Goal: Task Accomplishment & Management: Manage account settings

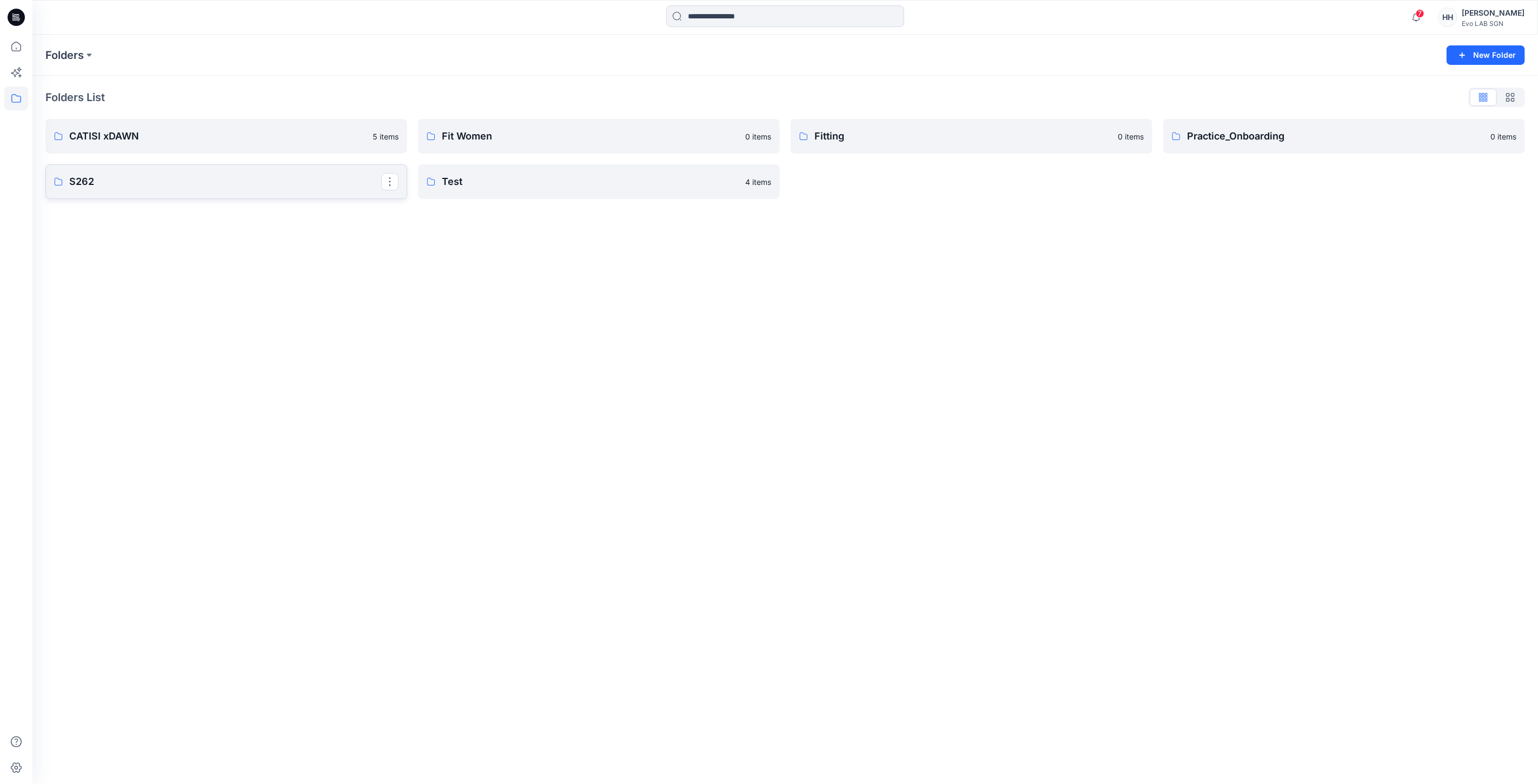
click at [250, 177] on p "S262" at bounding box center [225, 182] width 312 height 15
click at [197, 143] on p "MINIMAL STRETCH" at bounding box center [225, 139] width 312 height 15
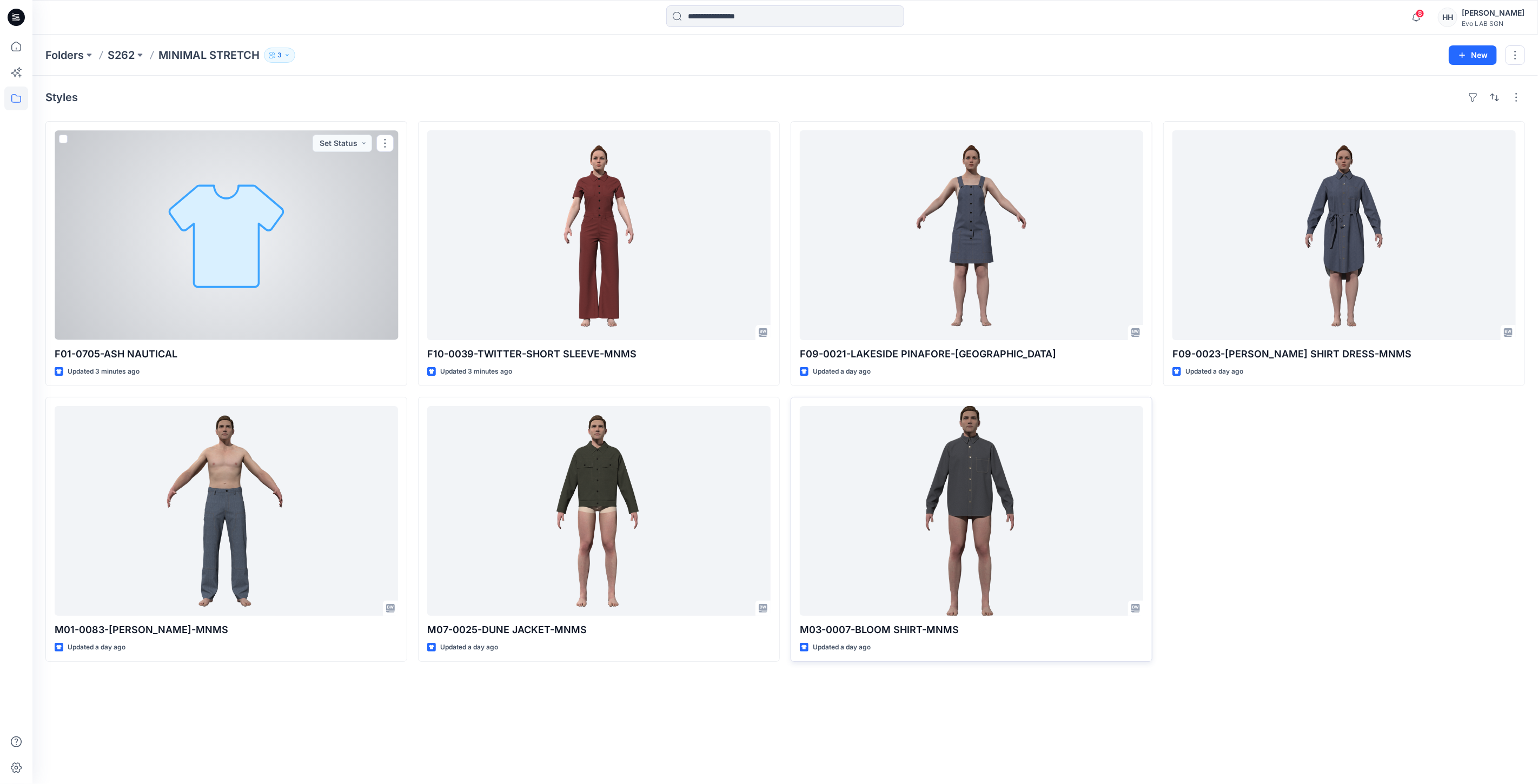
click at [318, 238] on div at bounding box center [226, 235] width 344 height 210
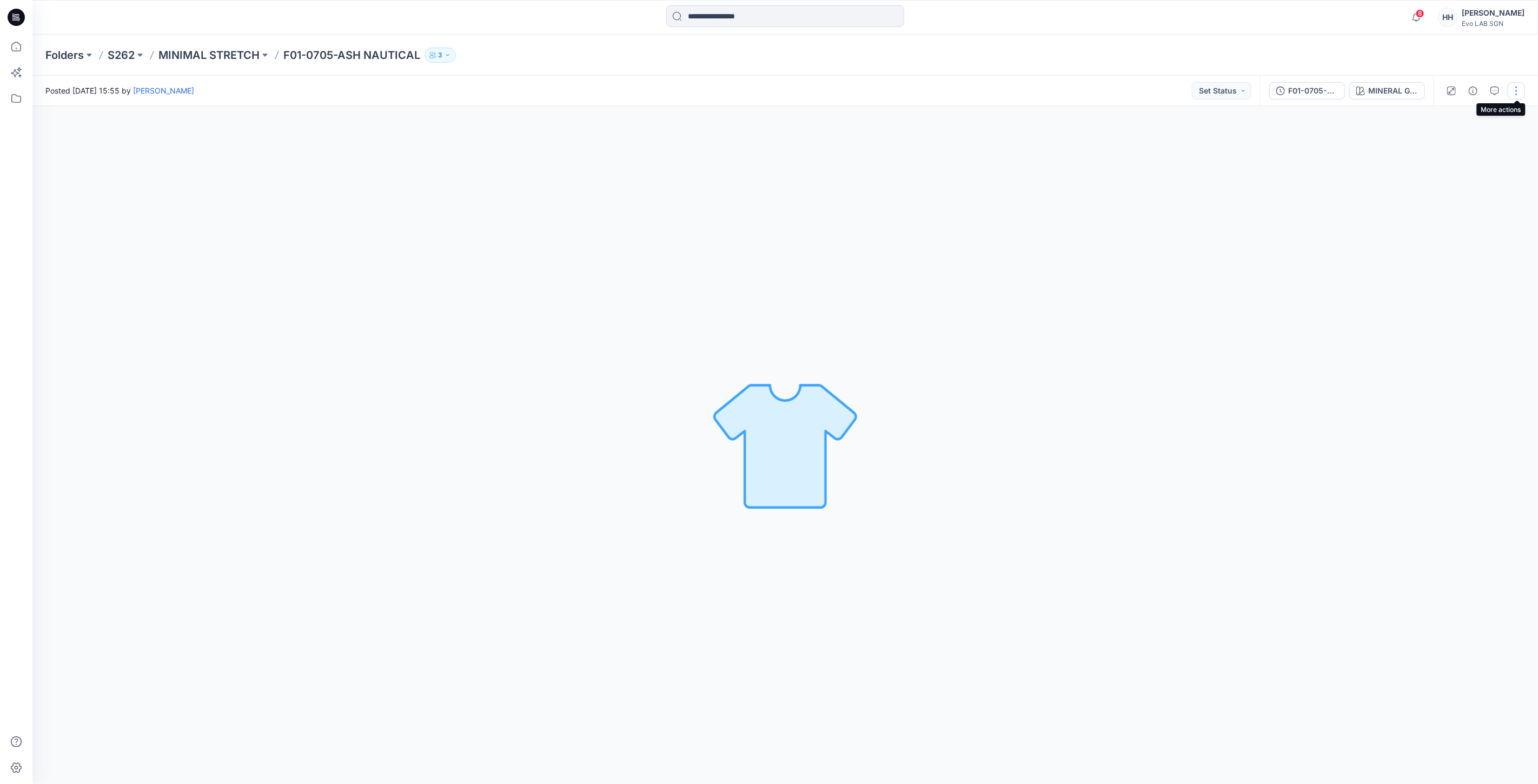
click at [1515, 95] on button "button" at bounding box center [1516, 90] width 17 height 17
click at [1455, 134] on div at bounding box center [1471, 130] width 104 height 10
click at [1455, 141] on button "Edit" at bounding box center [1470, 146] width 99 height 20
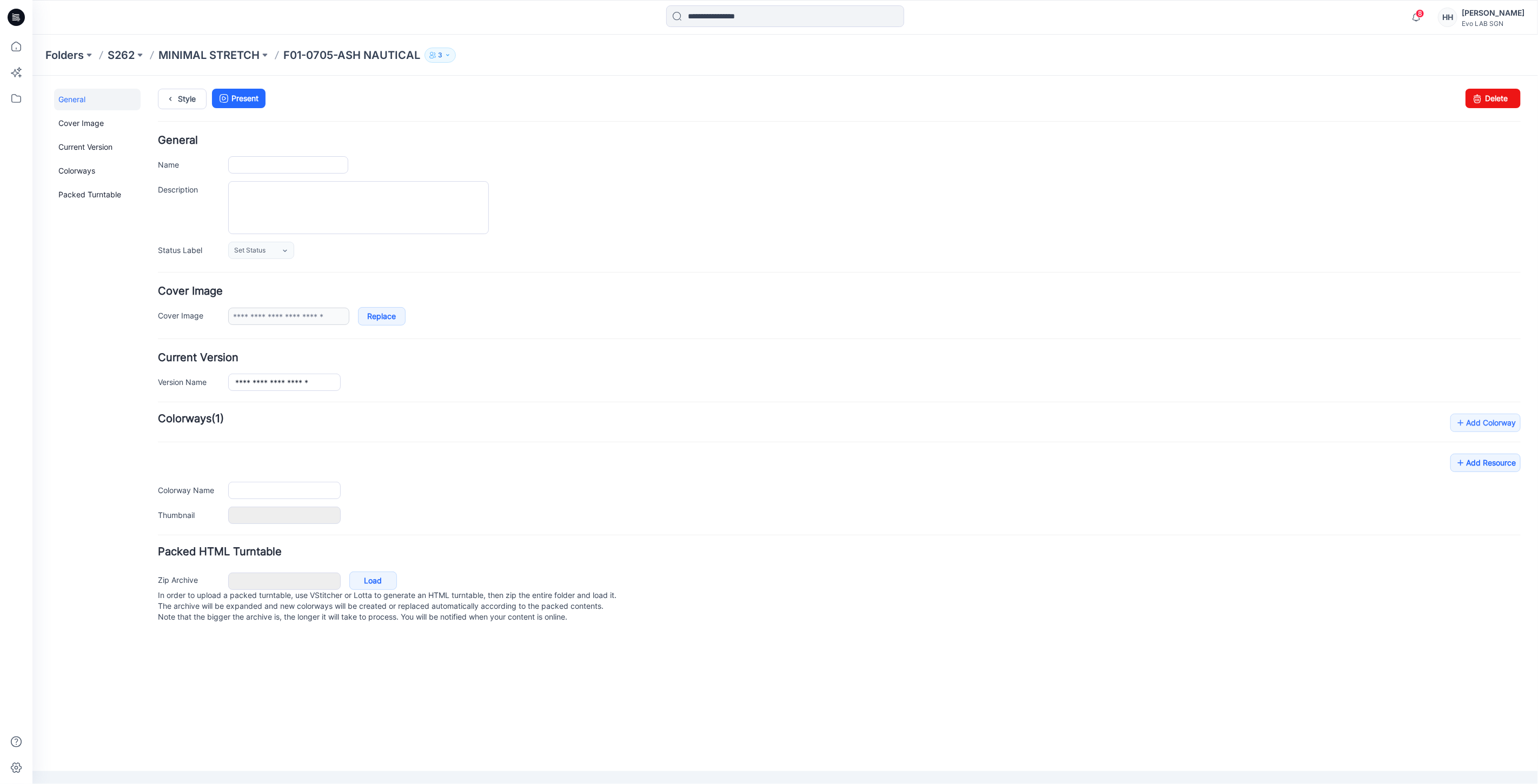
type input "**********"
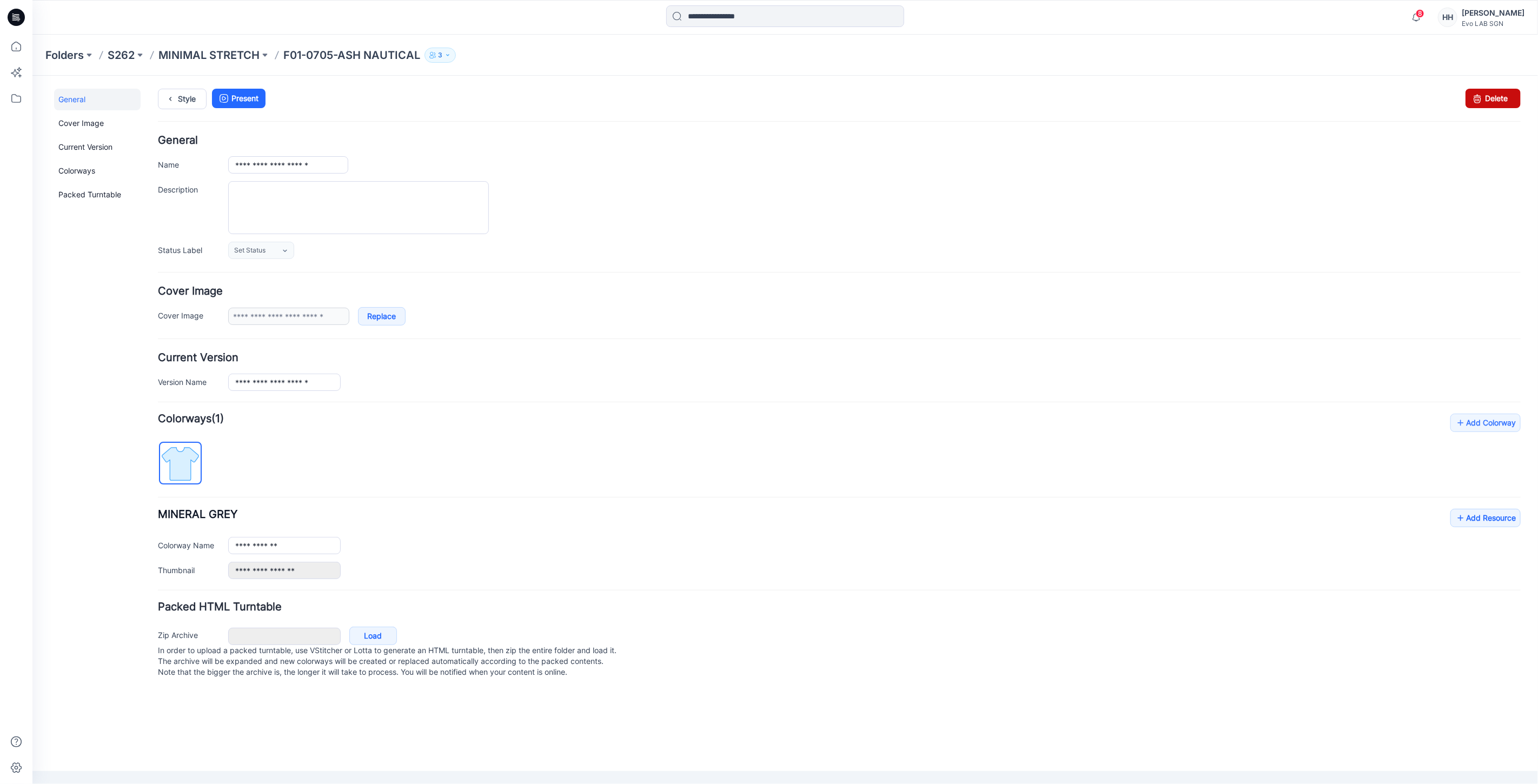
click at [1499, 98] on link "Delete" at bounding box center [1492, 97] width 55 height 20
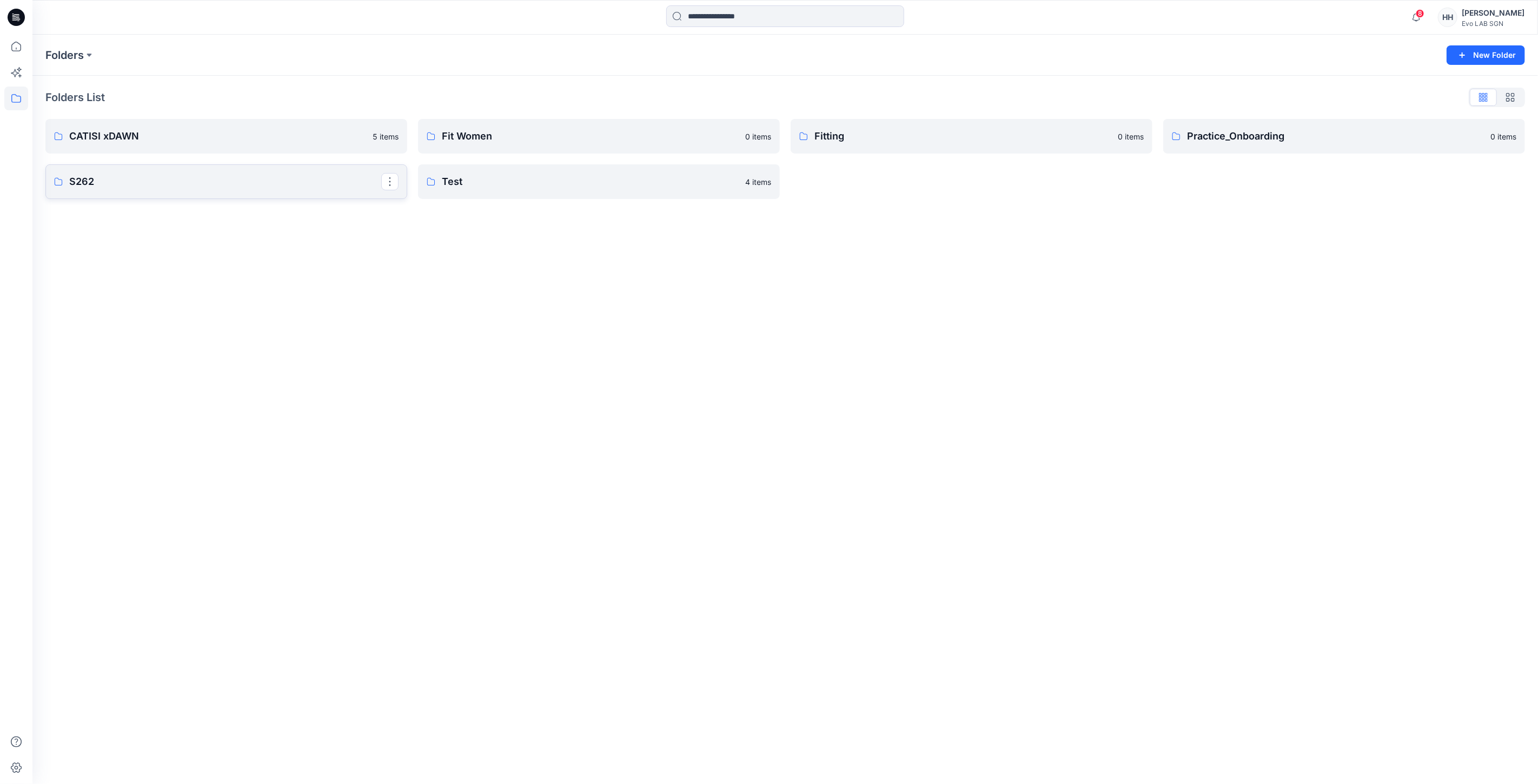
click at [157, 187] on p "S262" at bounding box center [225, 182] width 312 height 15
click at [222, 136] on p "MINIMAL STRETCH" at bounding box center [225, 139] width 312 height 15
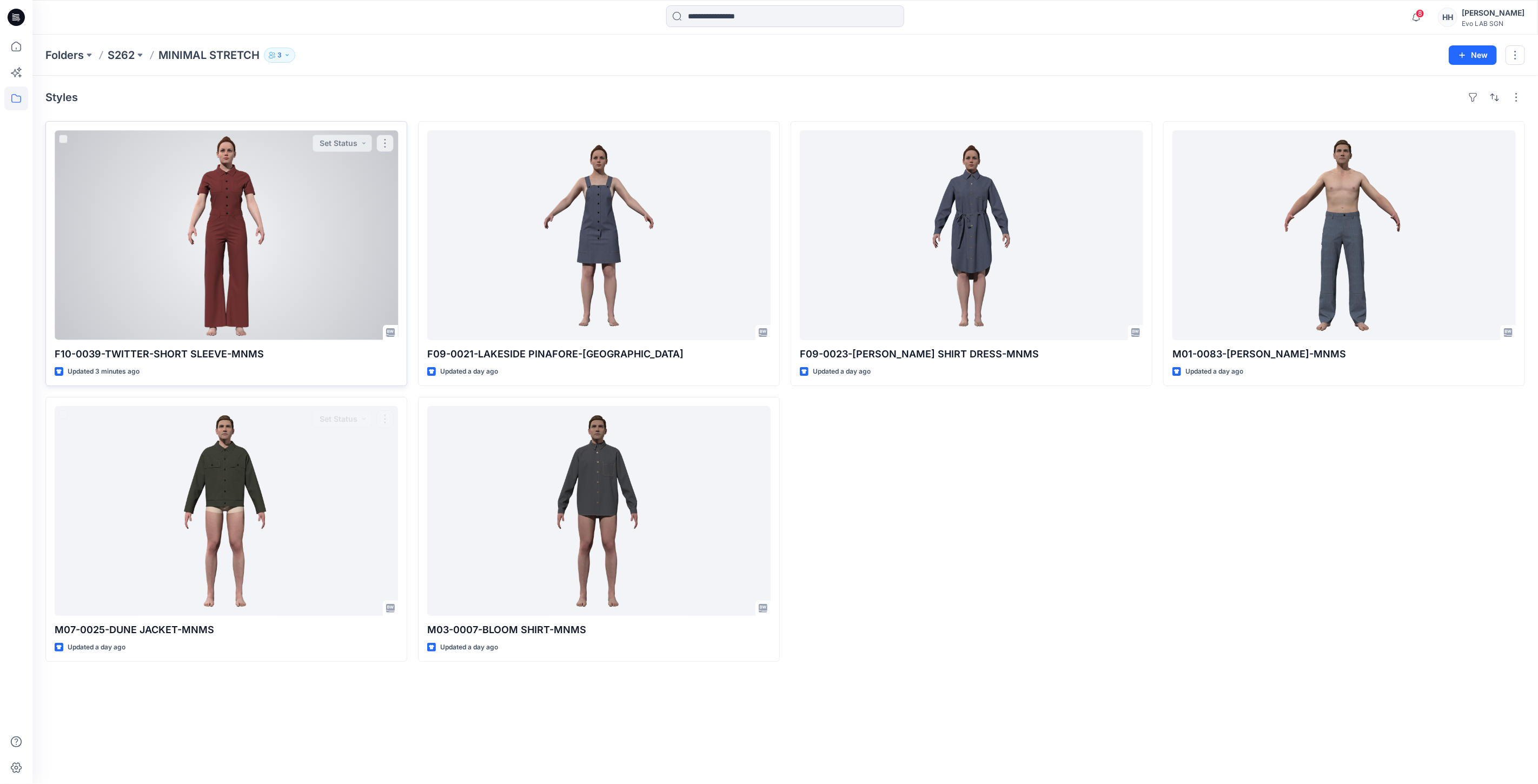
click at [332, 277] on div at bounding box center [226, 235] width 344 height 210
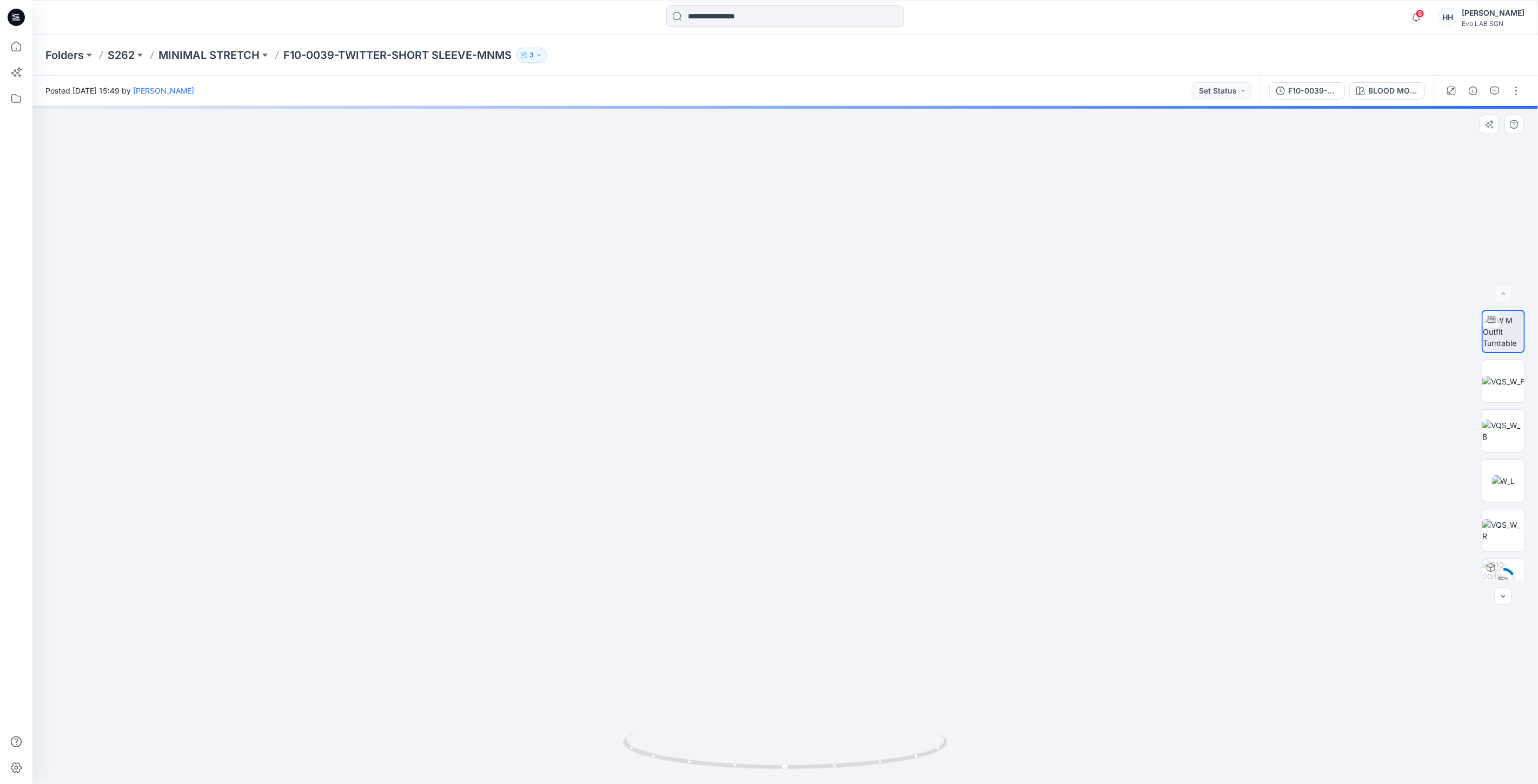
drag, startPoint x: 977, startPoint y: 297, endPoint x: 975, endPoint y: 458, distance: 161.0
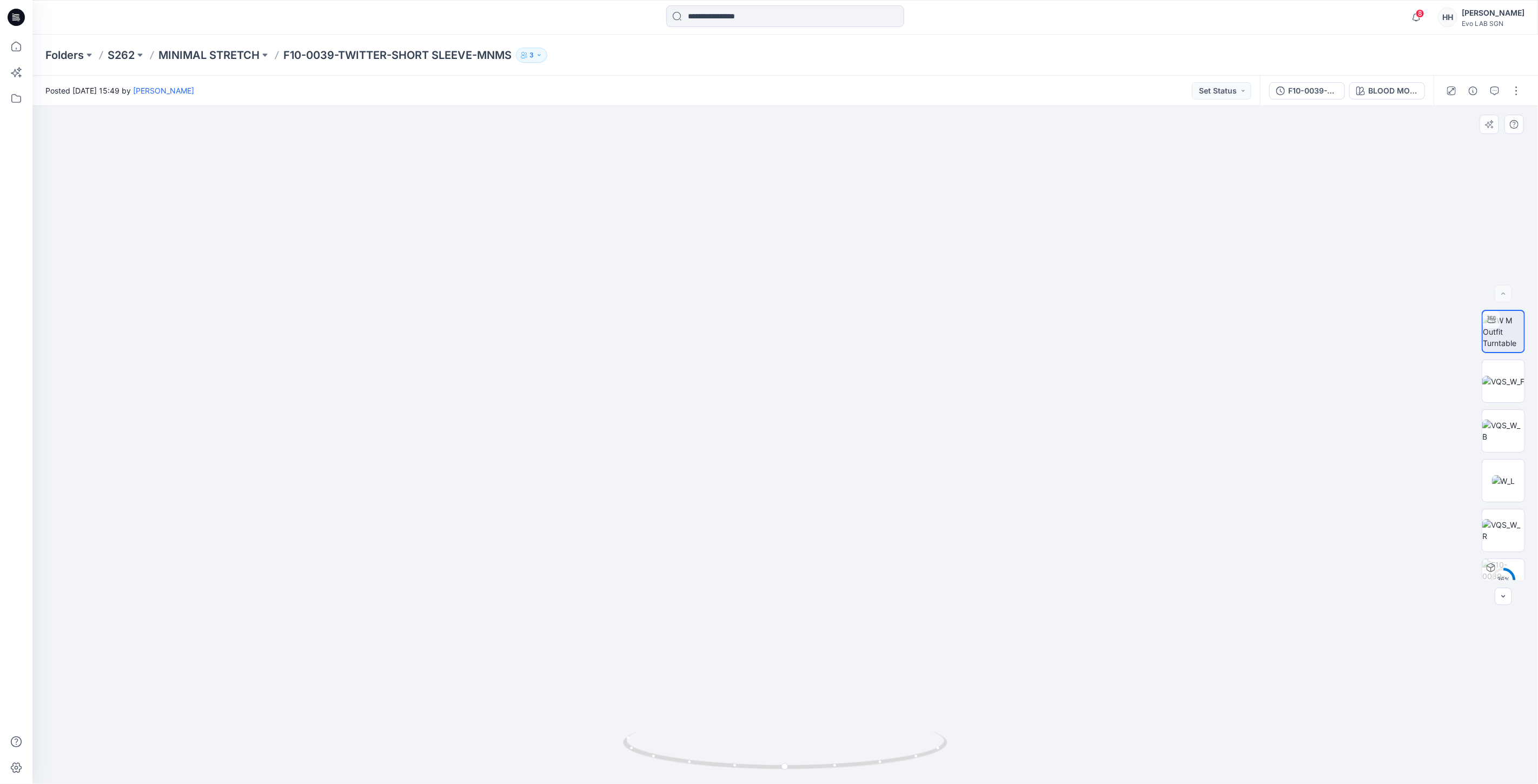
drag, startPoint x: 966, startPoint y: 523, endPoint x: 954, endPoint y: 457, distance: 67.1
drag, startPoint x: 917, startPoint y: 310, endPoint x: 927, endPoint y: 538, distance: 228.2
drag, startPoint x: 974, startPoint y: 449, endPoint x: 969, endPoint y: 406, distance: 43.3
click at [1518, 87] on button "button" at bounding box center [1516, 90] width 17 height 17
click at [1467, 137] on button "Edit" at bounding box center [1470, 146] width 99 height 20
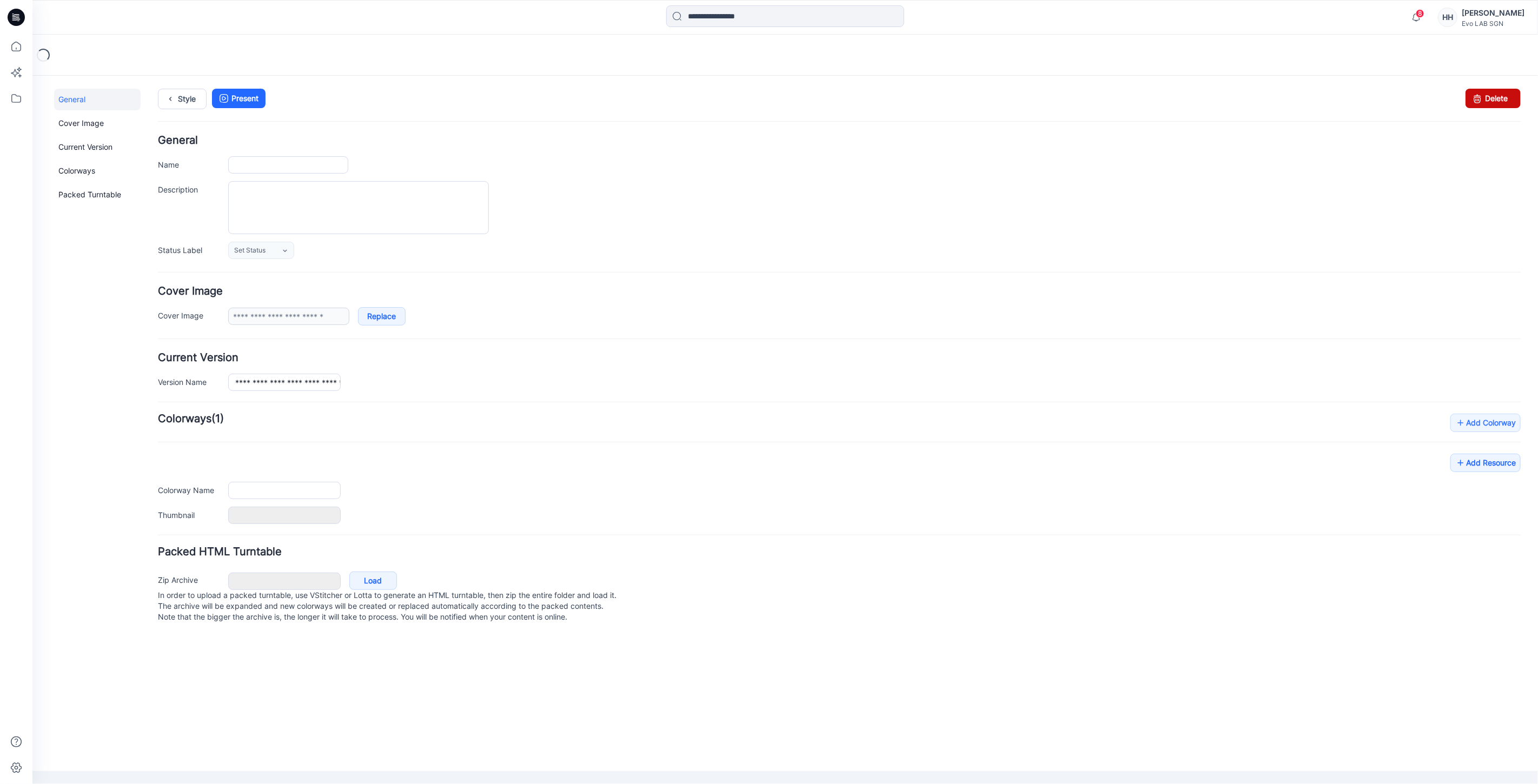
click at [1497, 104] on link "Delete" at bounding box center [1492, 97] width 55 height 20
type input "**********"
type input "*******"
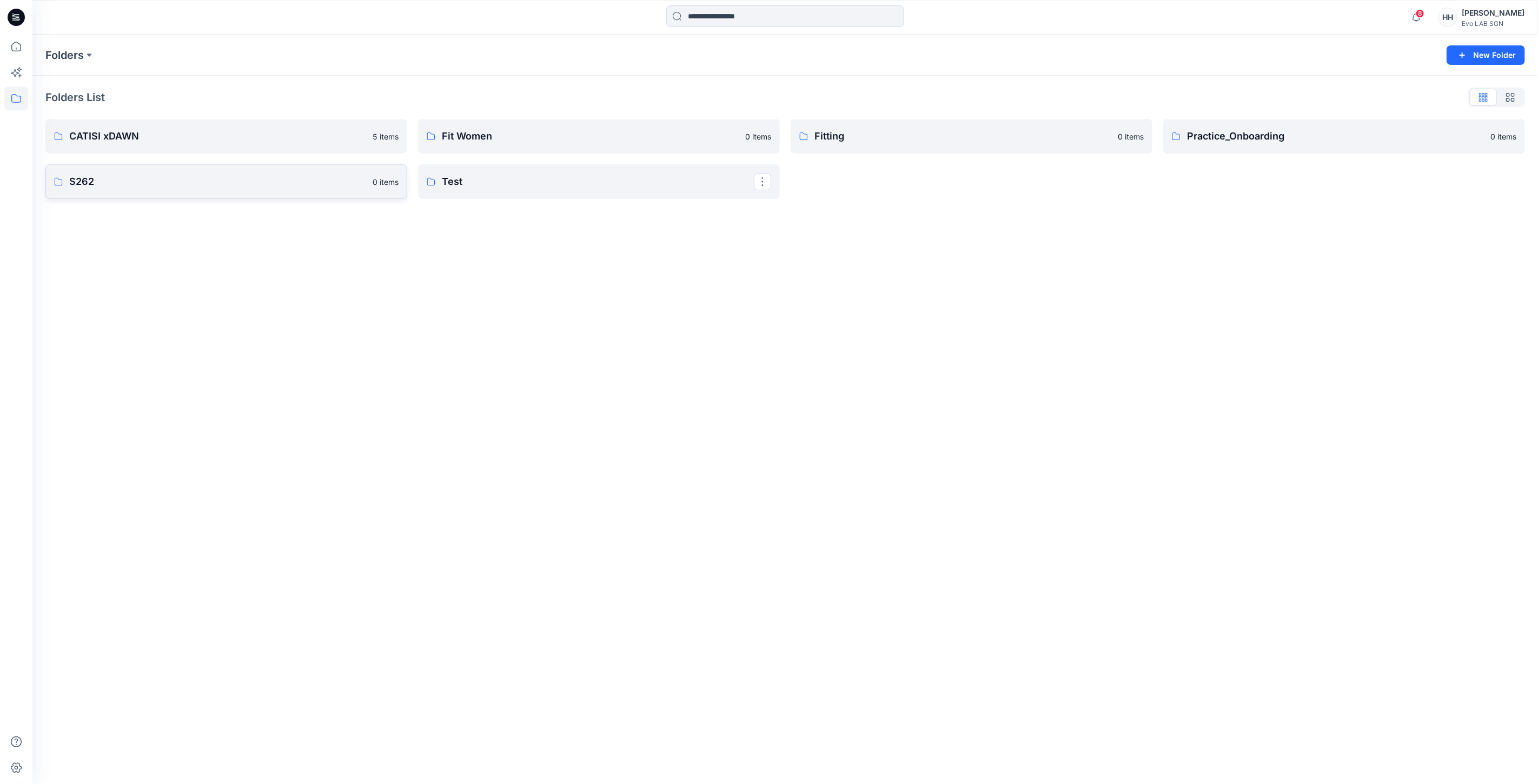
click at [165, 171] on link "S262 0 items" at bounding box center [227, 182] width 362 height 35
click at [185, 142] on p "MINIMAL STRETCH" at bounding box center [225, 139] width 312 height 15
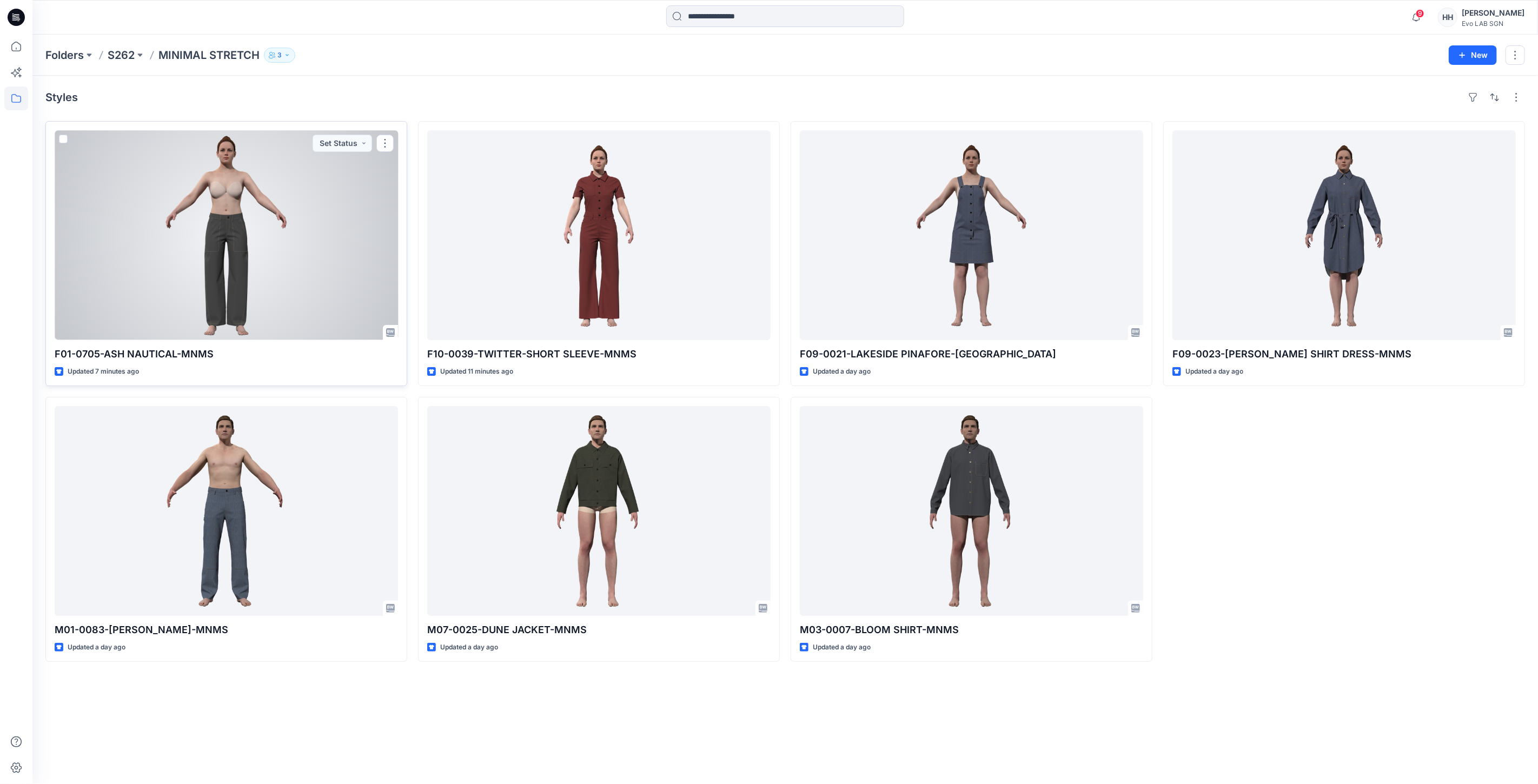
click at [309, 240] on div at bounding box center [226, 235] width 344 height 210
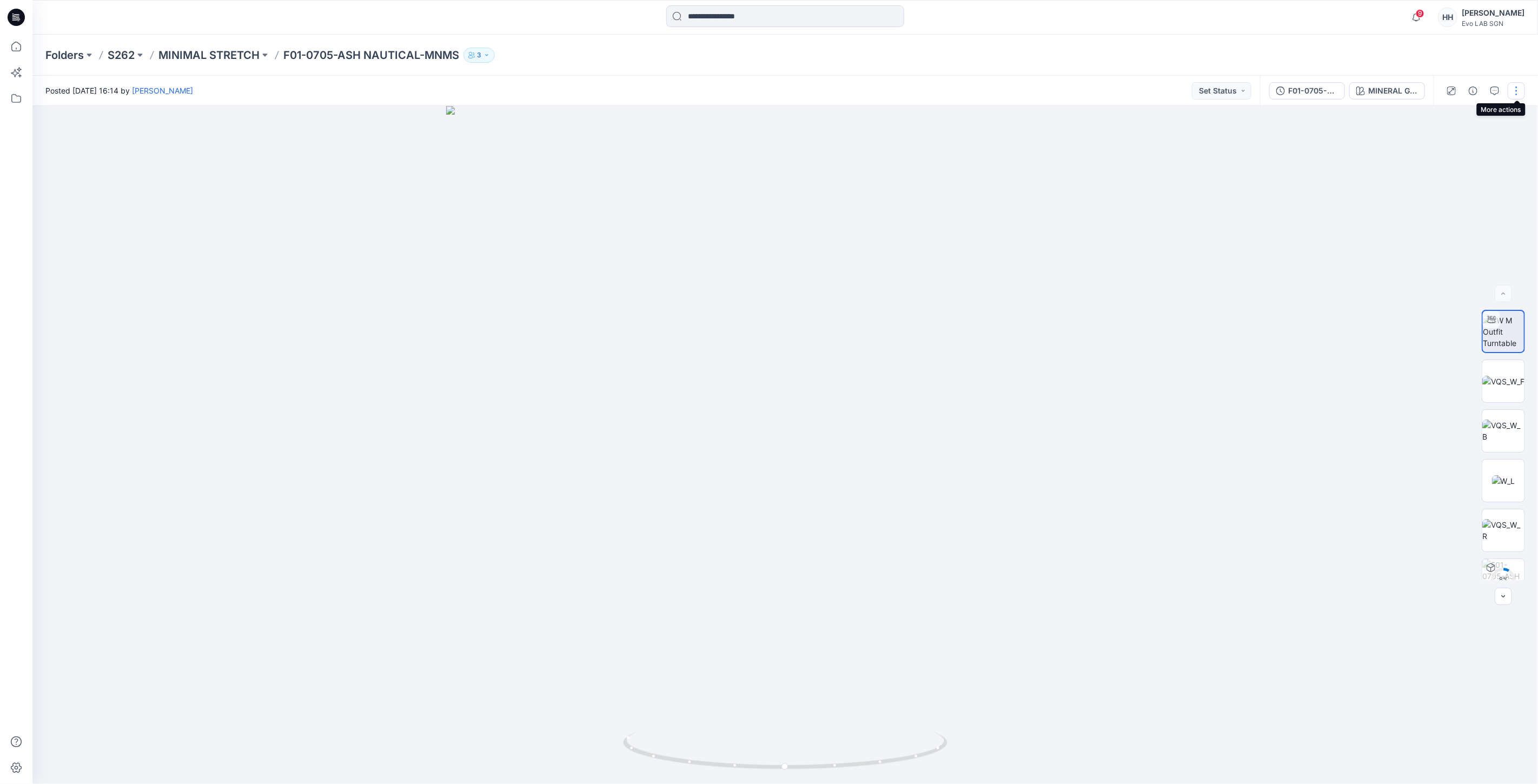
click at [1515, 92] on button "button" at bounding box center [1516, 90] width 17 height 17
click at [1453, 139] on button "Edit" at bounding box center [1470, 146] width 99 height 20
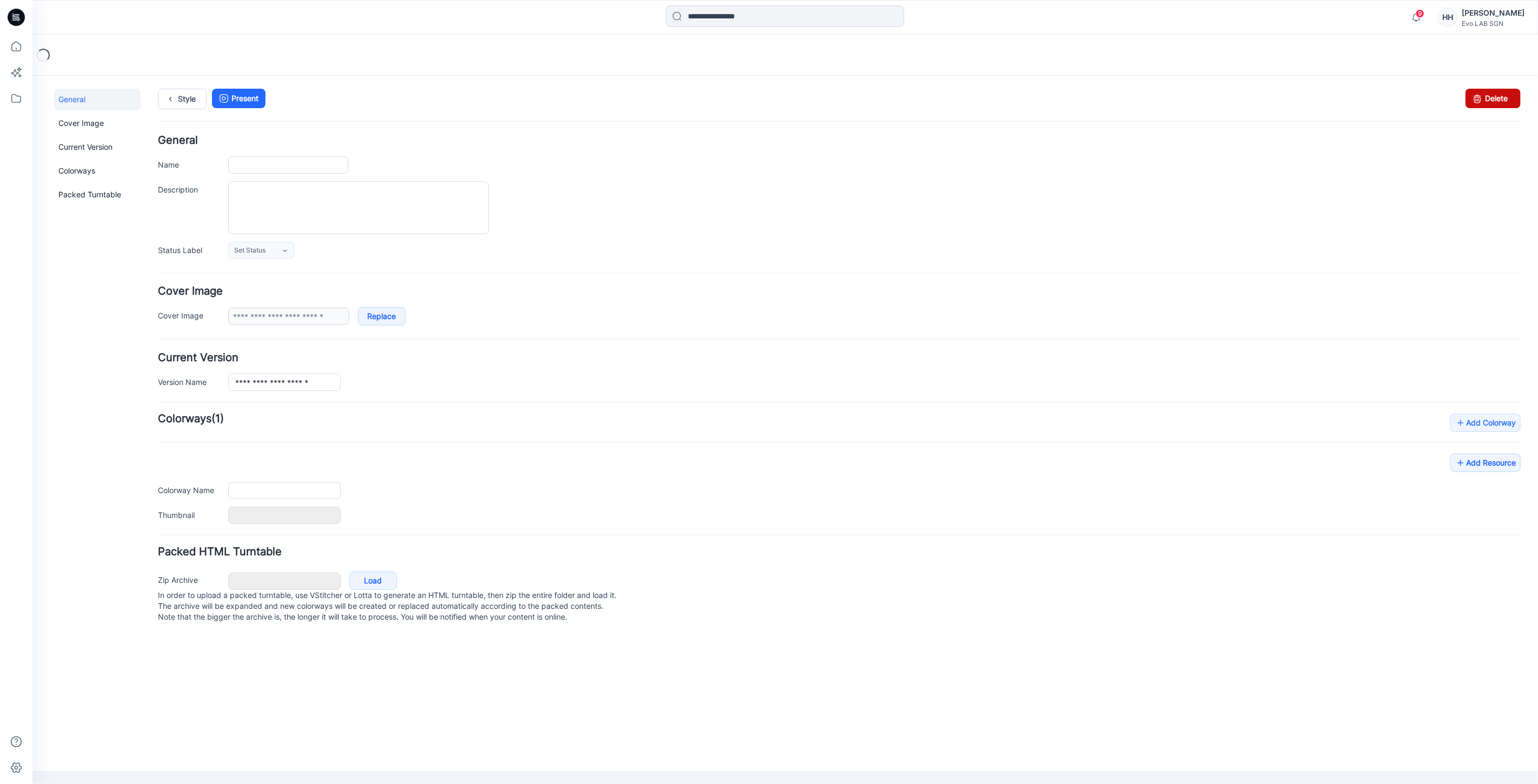
click at [1494, 103] on link "Delete" at bounding box center [1492, 97] width 55 height 20
type input "**********"
type input "*******"
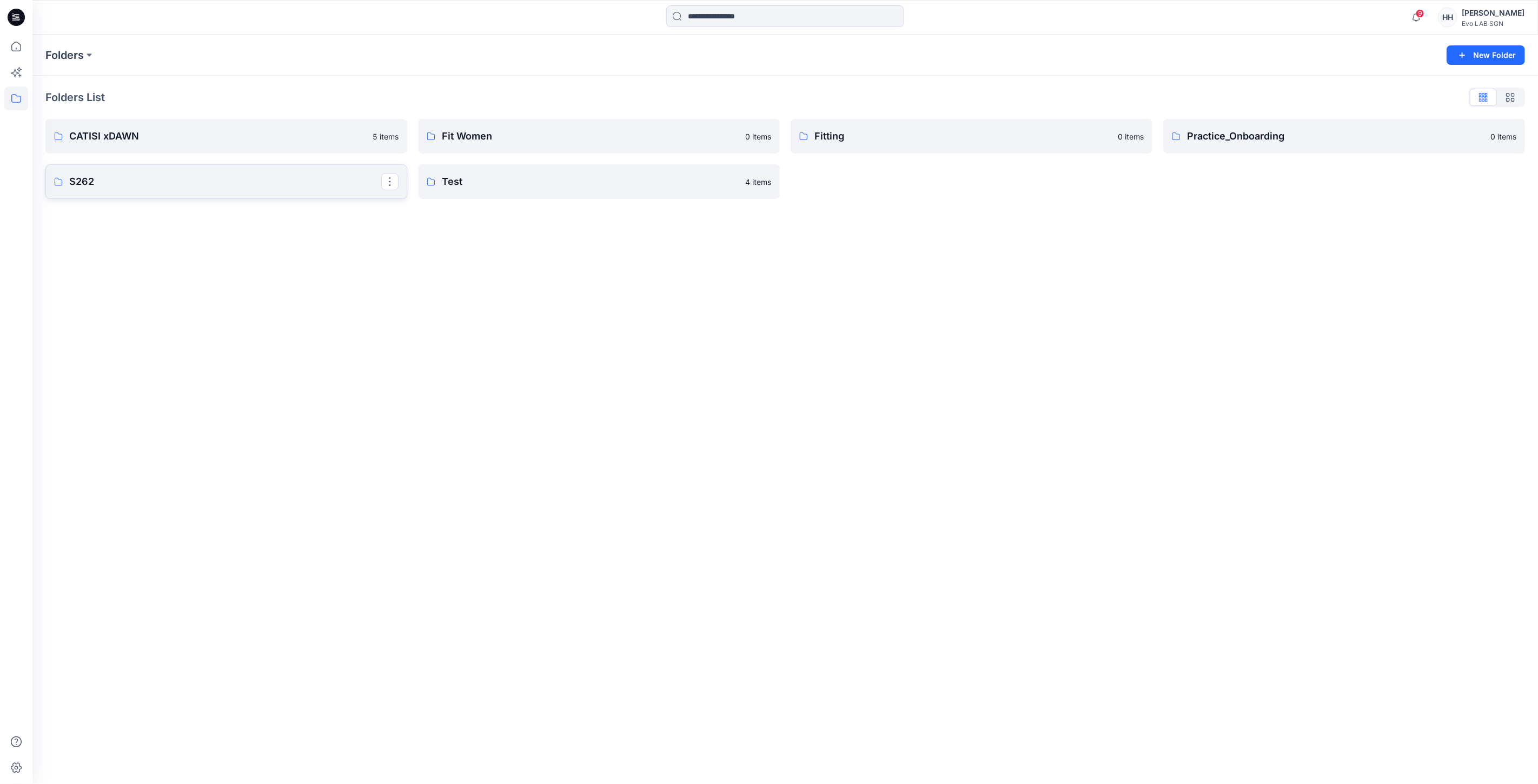
click at [151, 191] on link "S262" at bounding box center [227, 182] width 362 height 35
click at [183, 147] on link "MINIMAL STRETCH" at bounding box center [227, 138] width 362 height 35
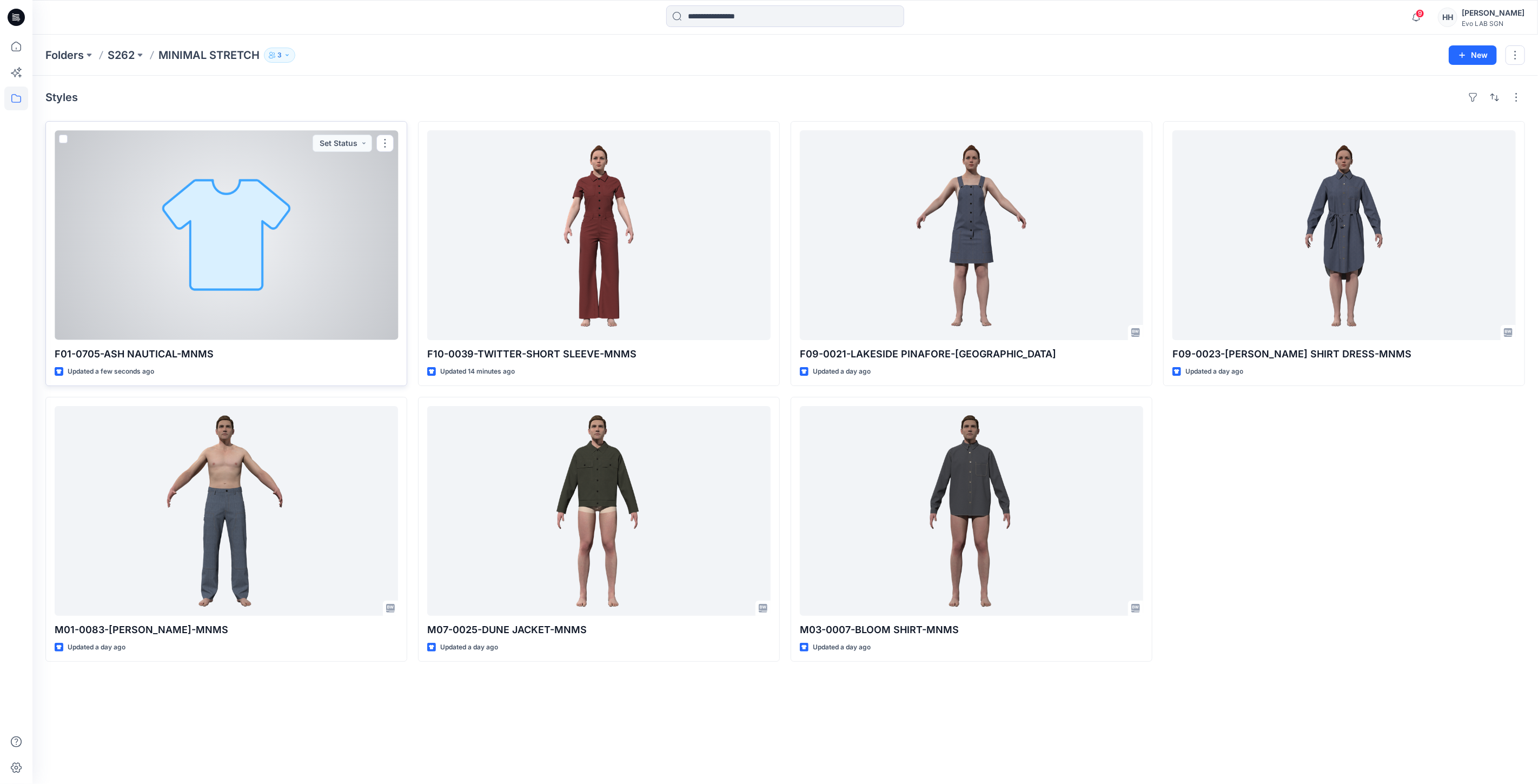
click at [301, 208] on div at bounding box center [226, 235] width 344 height 210
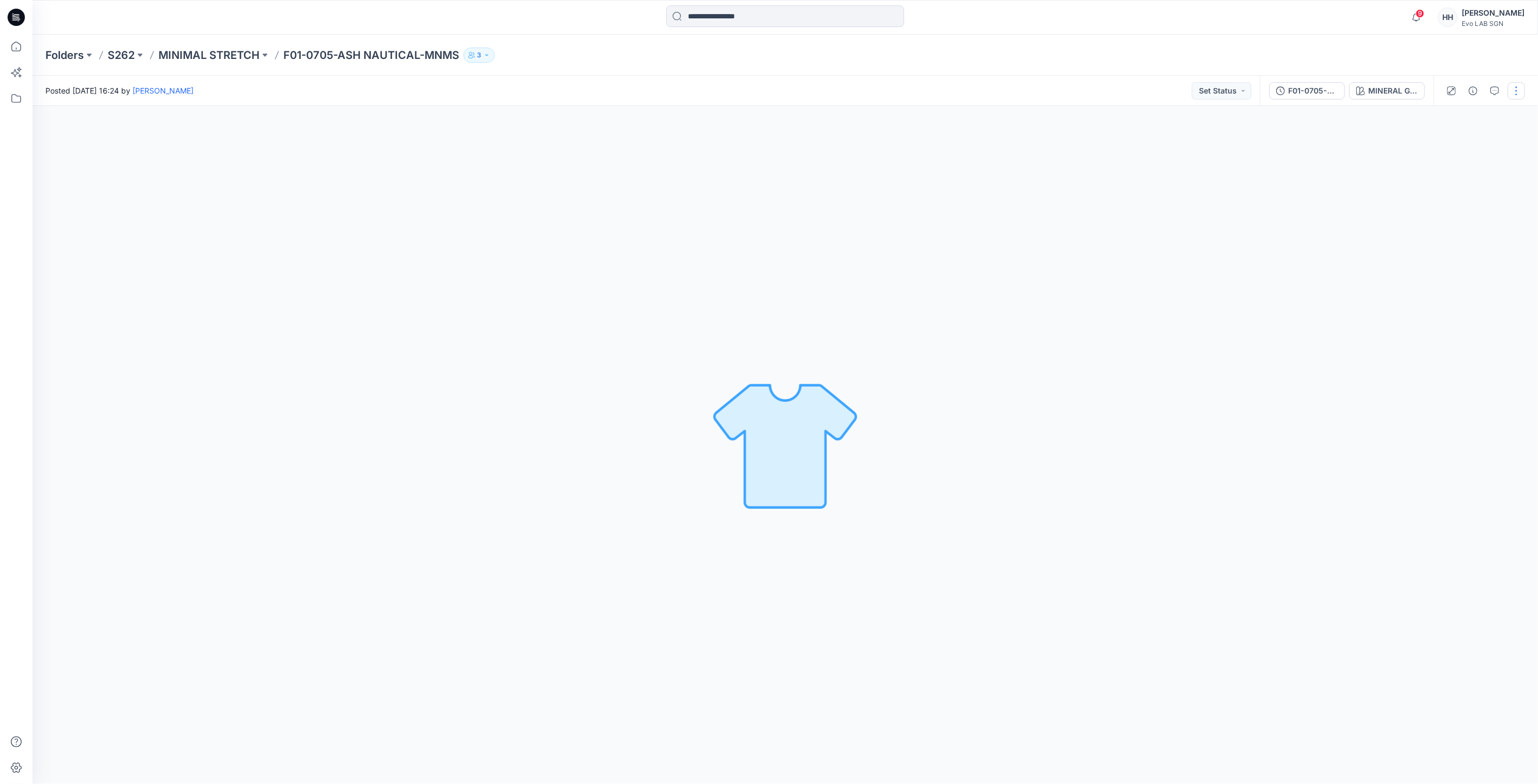
click at [1518, 91] on button "button" at bounding box center [1516, 90] width 17 height 17
click at [1451, 139] on button "Edit" at bounding box center [1470, 146] width 99 height 20
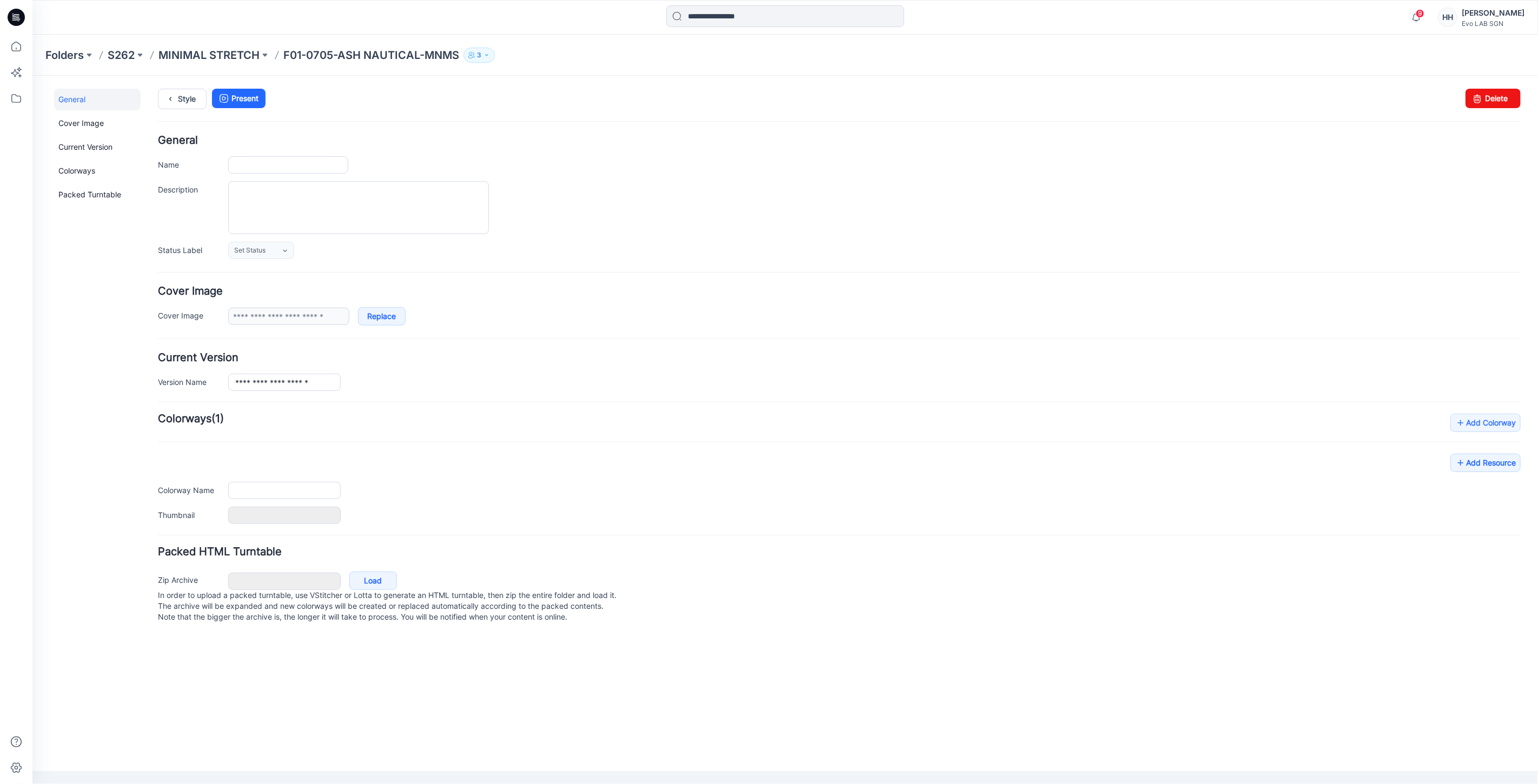
type input "**********"
type input "*******"
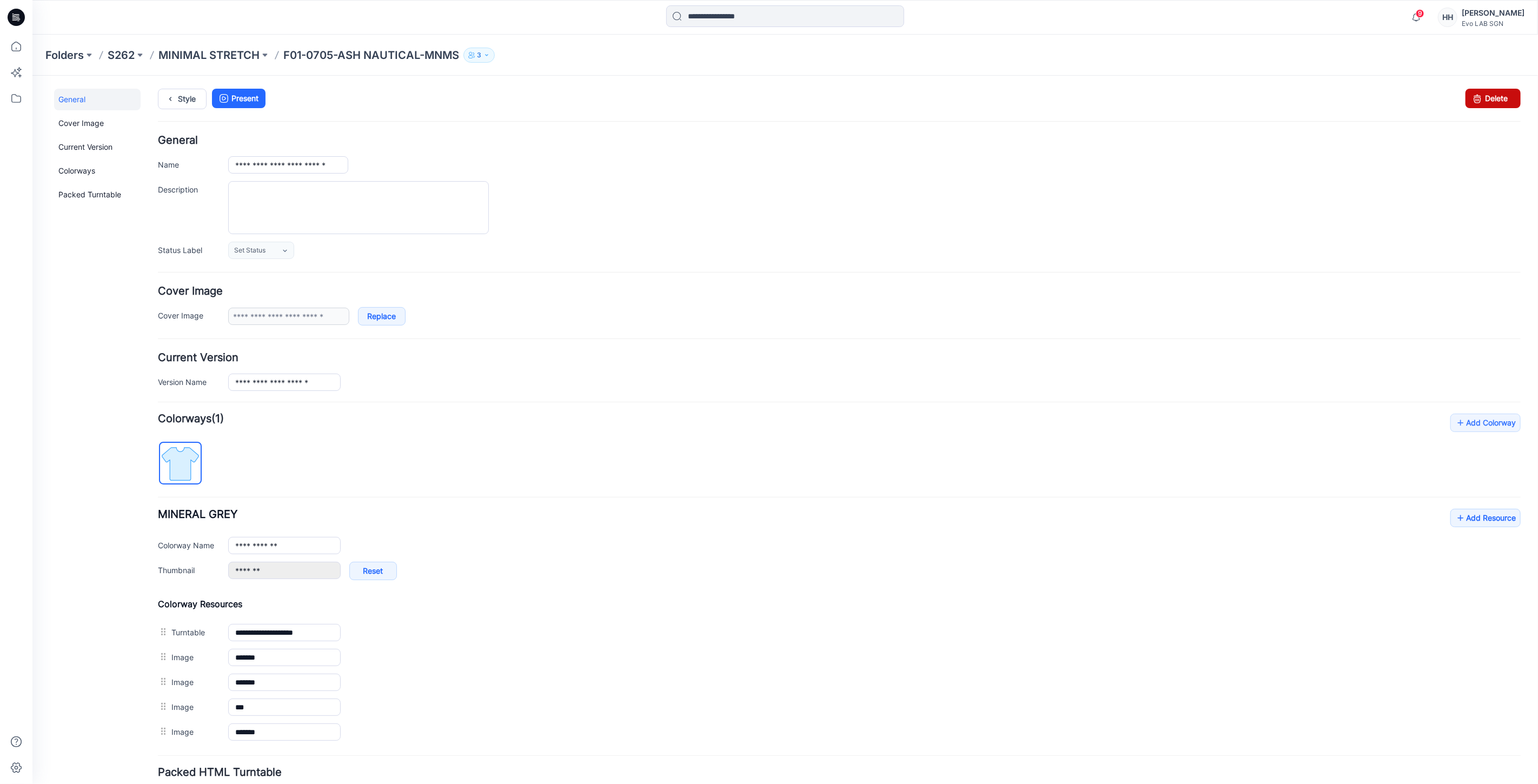
drag, startPoint x: 1477, startPoint y: 103, endPoint x: 856, endPoint y: 144, distance: 622.4
click at [1477, 103] on link "Delete" at bounding box center [1492, 97] width 55 height 20
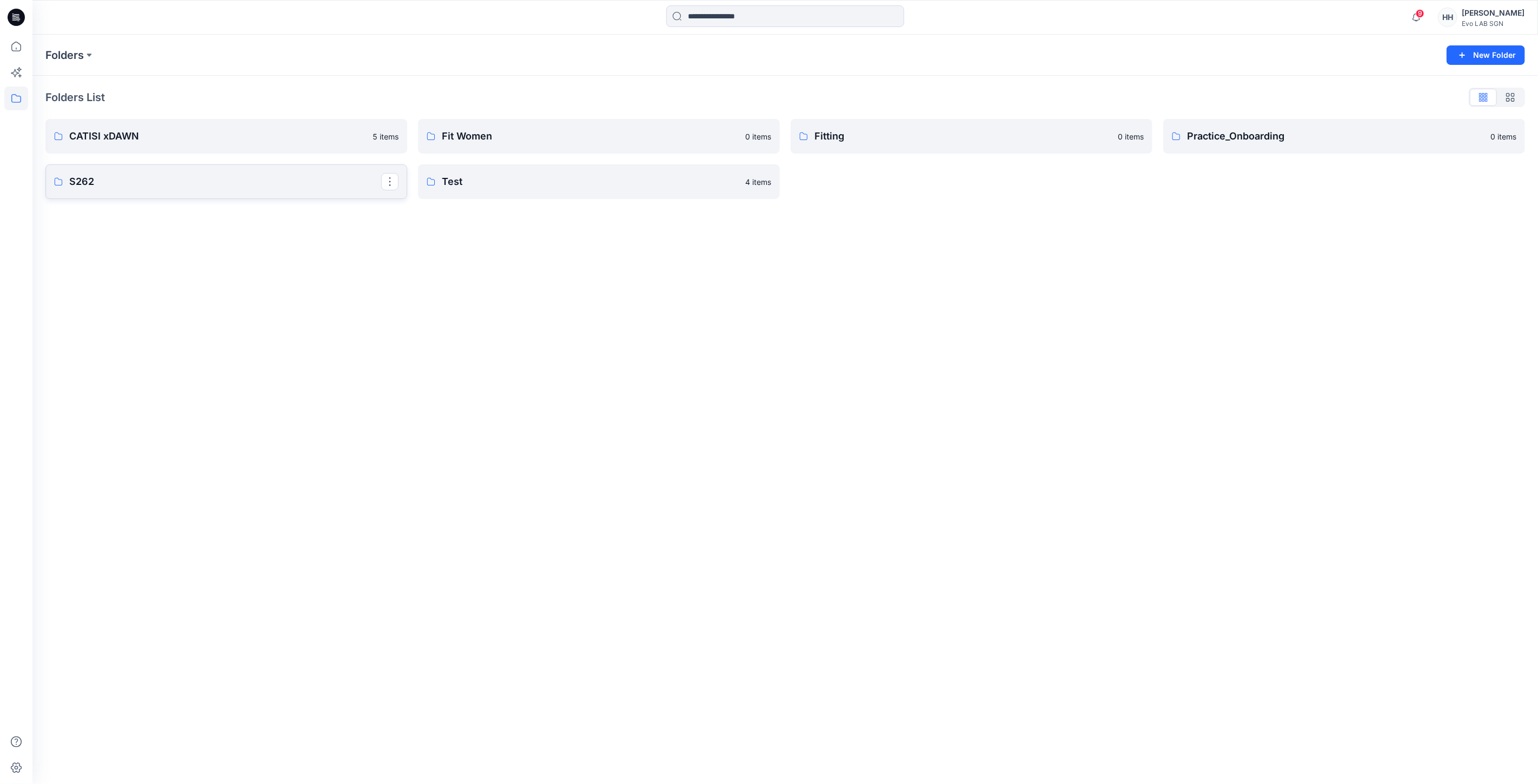
click at [146, 179] on p "S262" at bounding box center [225, 182] width 312 height 15
click at [195, 144] on p "MINIMAL STRETCH" at bounding box center [217, 139] width 297 height 15
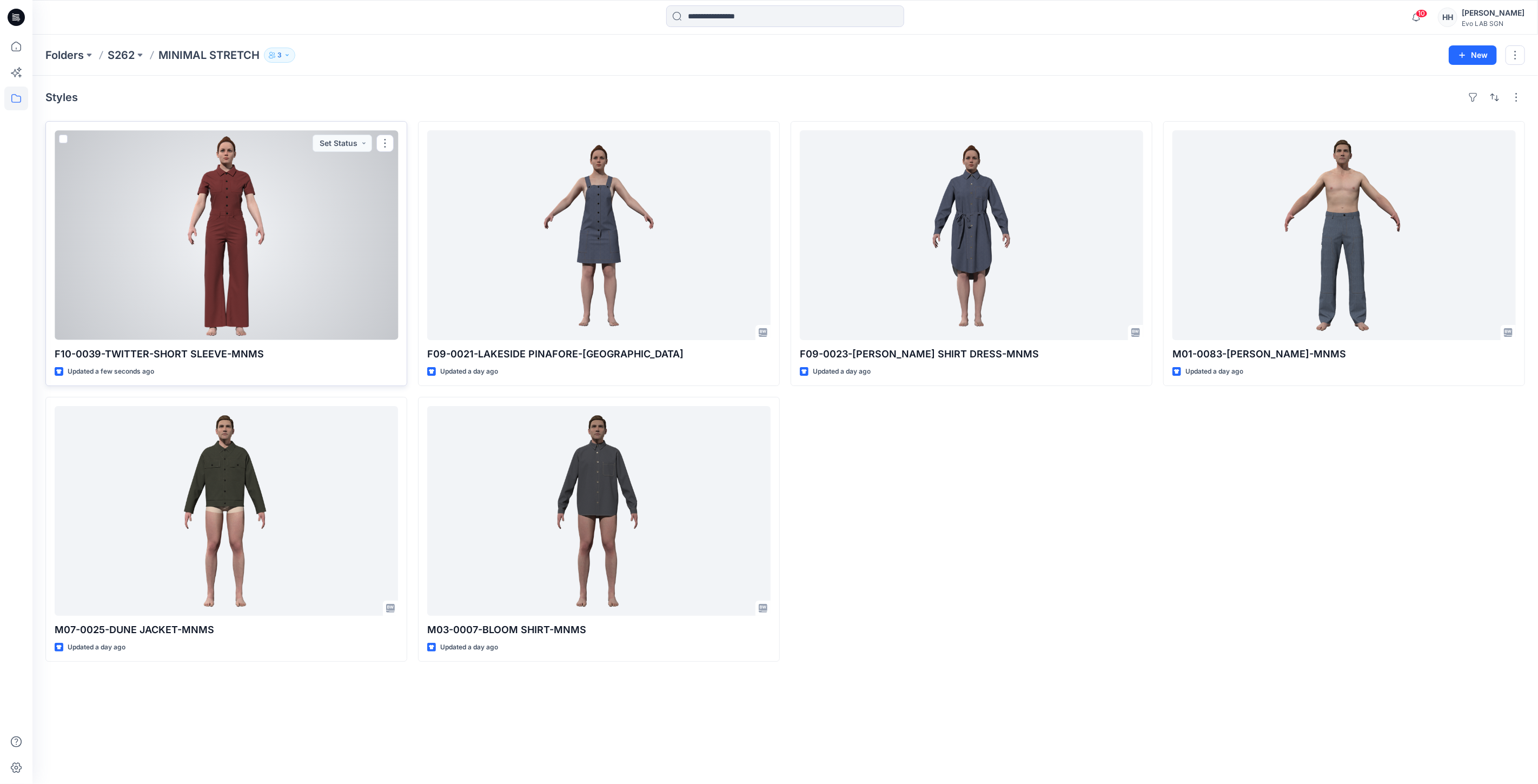
click at [316, 229] on div at bounding box center [226, 235] width 344 height 210
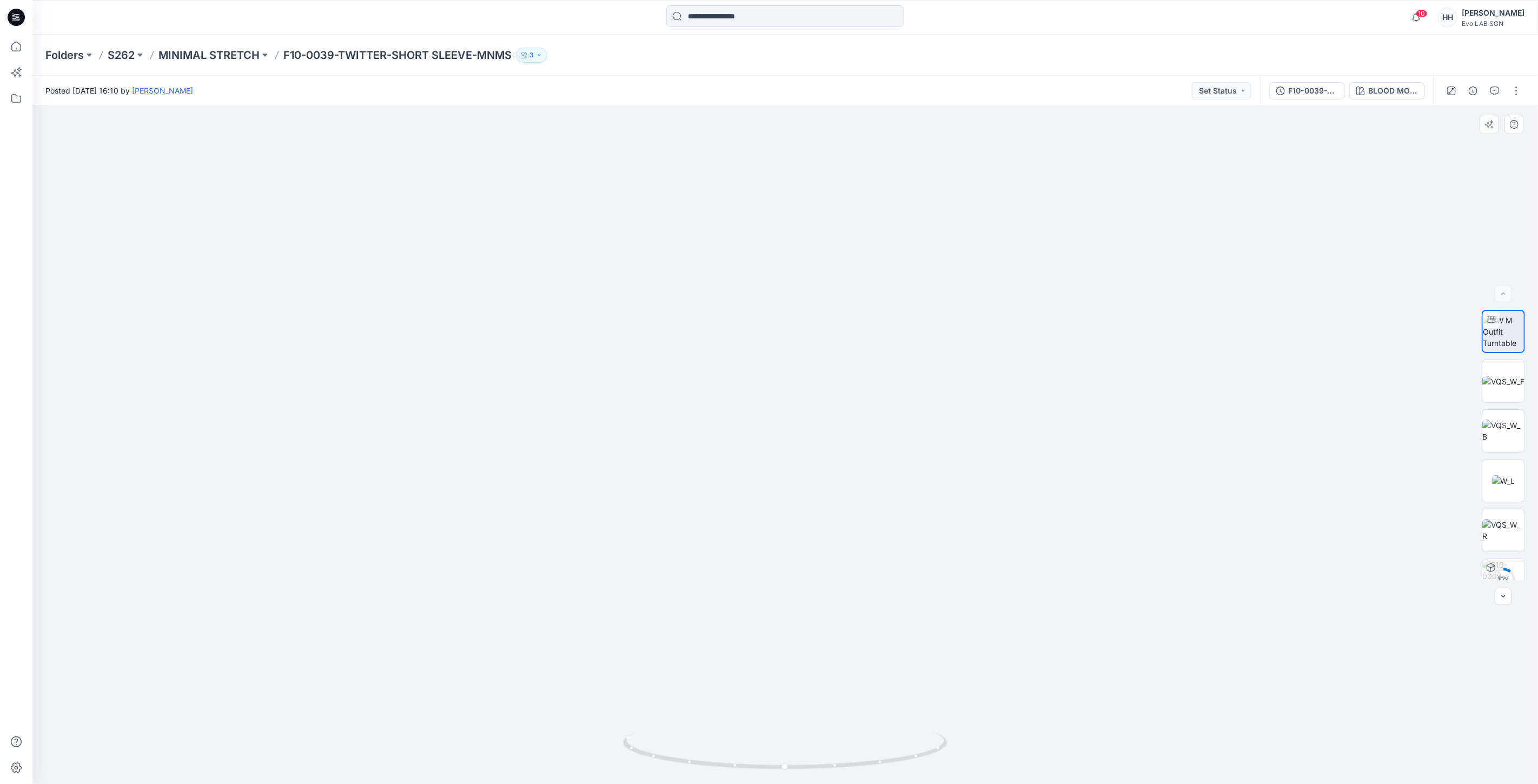
drag, startPoint x: 974, startPoint y: 289, endPoint x: 967, endPoint y: 419, distance: 130.2
drag, startPoint x: 786, startPoint y: 767, endPoint x: 1129, endPoint y: 778, distance: 343.2
click at [1129, 778] on div at bounding box center [785, 444] width 1506 height 678
drag, startPoint x: 952, startPoint y: 555, endPoint x: 919, endPoint y: 446, distance: 113.9
click at [206, 55] on p "MINIMAL STRETCH" at bounding box center [209, 55] width 101 height 15
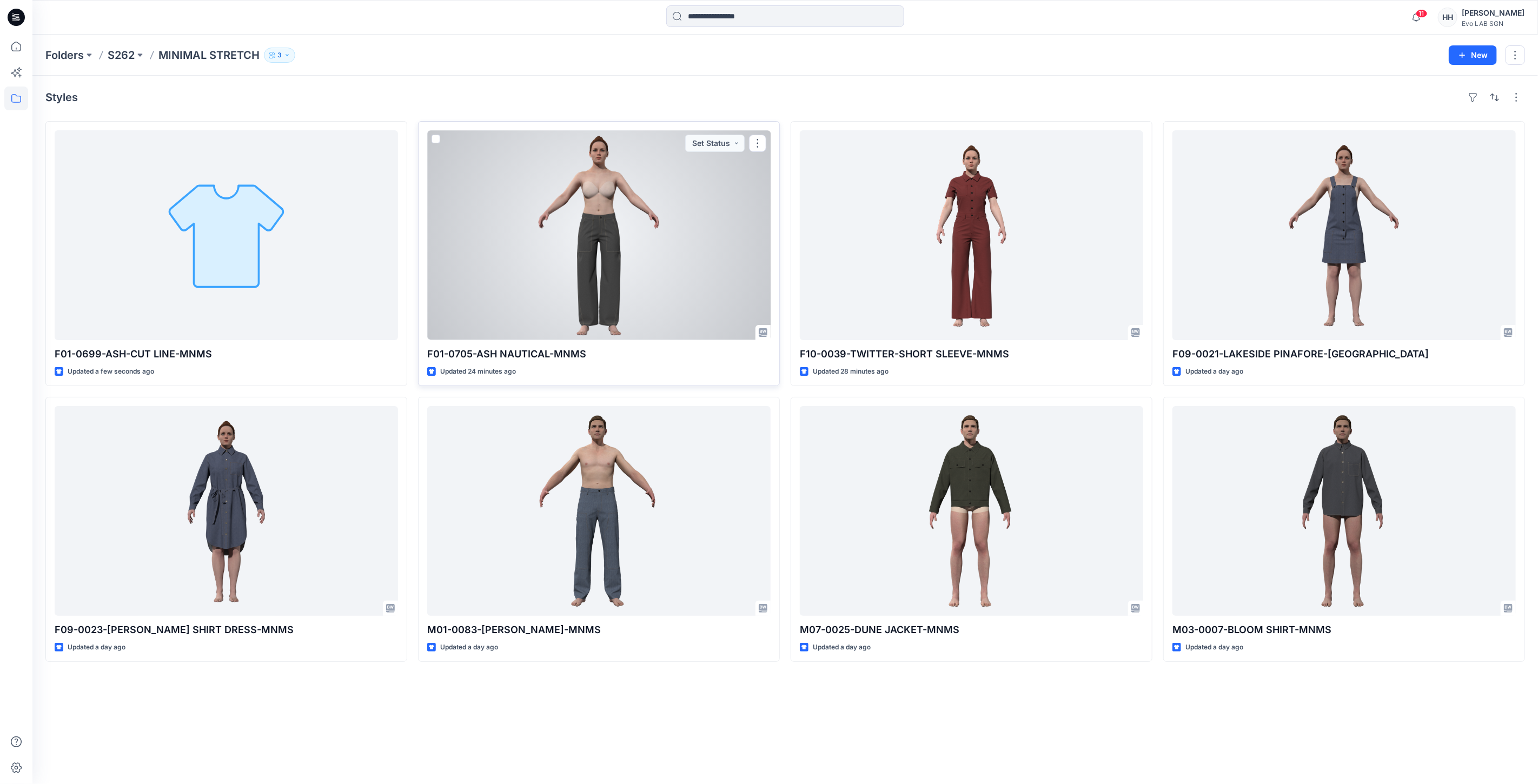
click at [653, 252] on div at bounding box center [599, 235] width 344 height 210
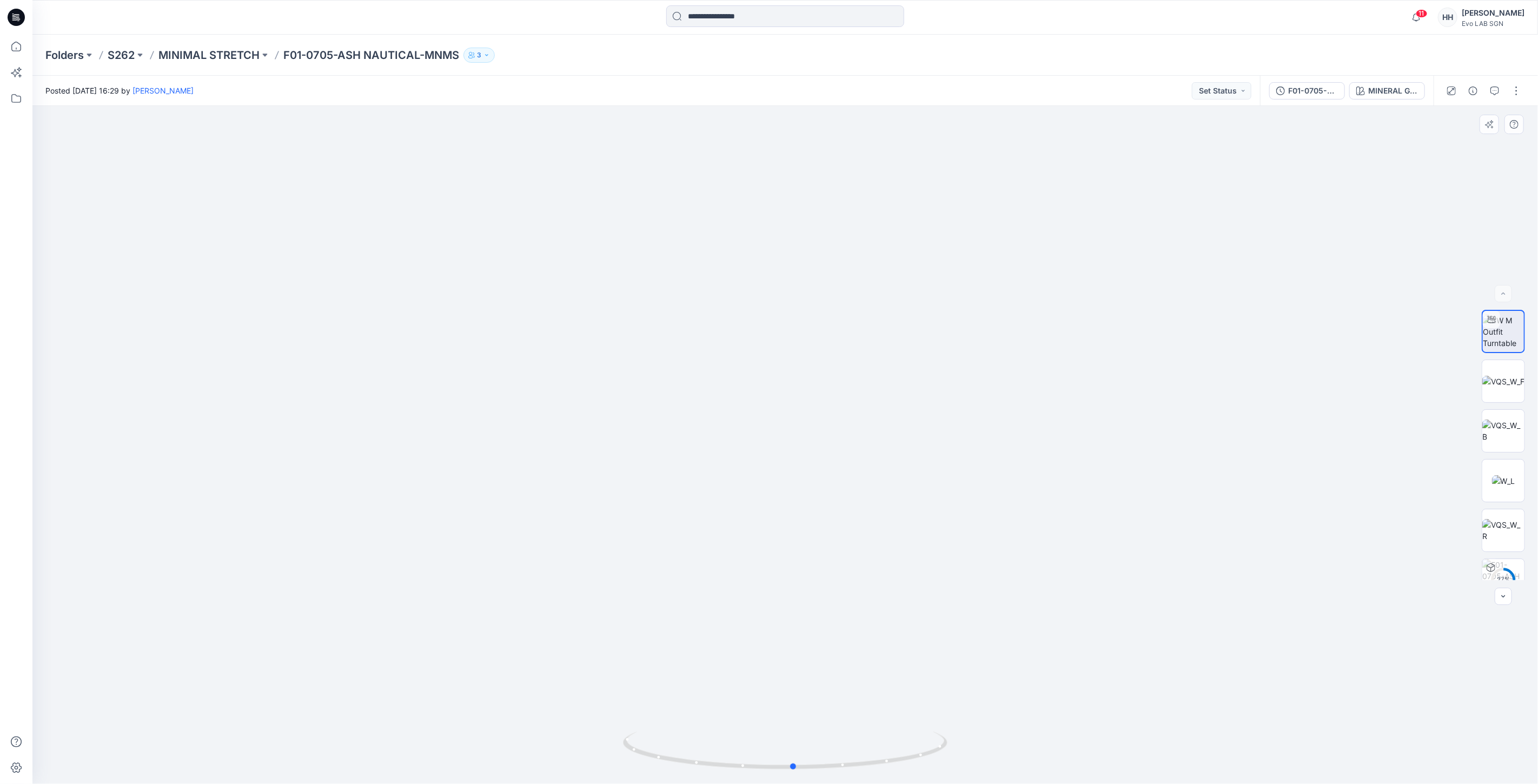
drag, startPoint x: 787, startPoint y: 766, endPoint x: 1120, endPoint y: 743, distance: 333.8
click at [1123, 745] on div at bounding box center [785, 444] width 1506 height 678
click at [188, 56] on p "MINIMAL STRETCH" at bounding box center [209, 55] width 101 height 15
